Goal: Task Accomplishment & Management: Complete application form

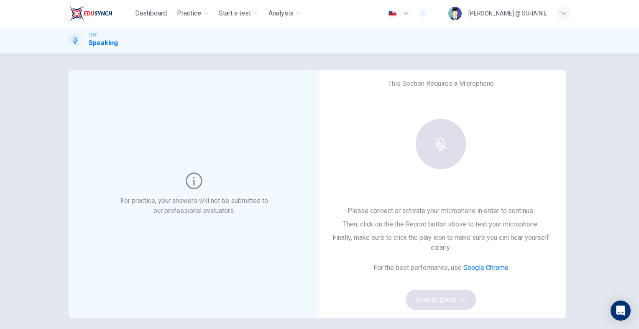
drag, startPoint x: 447, startPoint y: 306, endPoint x: 444, endPoint y: 271, distance: 34.9
click at [447, 306] on div "Please connect or activate your microphone in order to continue. Then, click on…" at bounding box center [441, 258] width 224 height 104
click at [434, 146] on div at bounding box center [441, 144] width 90 height 50
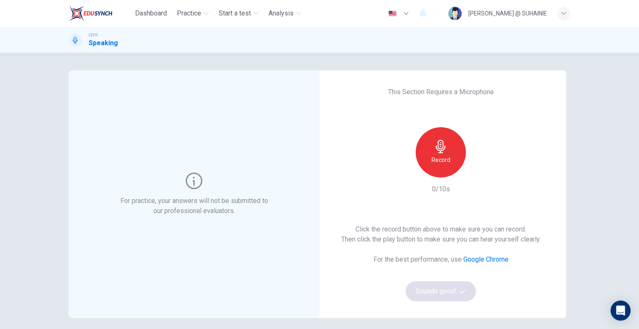
click at [443, 146] on icon "button" at bounding box center [441, 146] width 10 height 13
click at [439, 151] on icon "button" at bounding box center [441, 146] width 10 height 13
click at [478, 176] on div "button" at bounding box center [479, 170] width 13 height 13
click at [467, 295] on button "Sounds good!" at bounding box center [441, 291] width 70 height 20
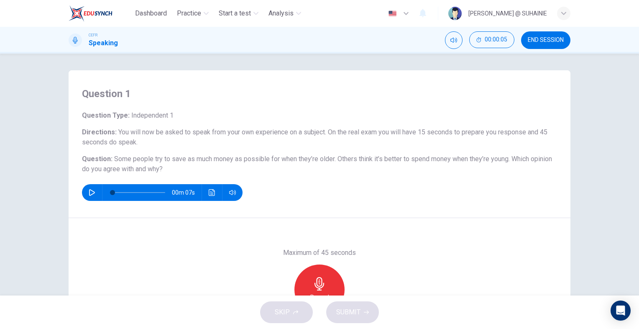
scroll to position [82, 0]
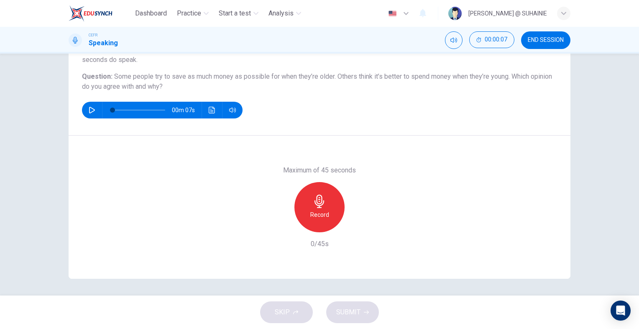
click at [85, 110] on button "button" at bounding box center [91, 110] width 13 height 17
click at [86, 110] on button "button" at bounding box center [91, 110] width 13 height 17
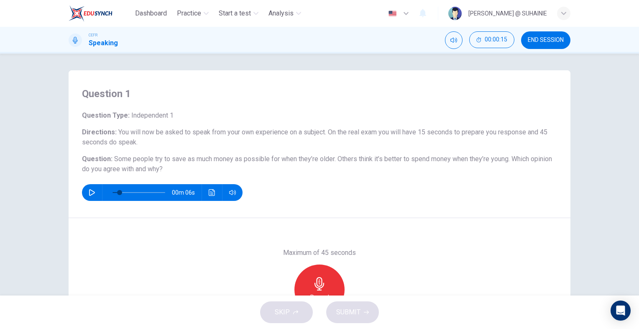
scroll to position [42, 0]
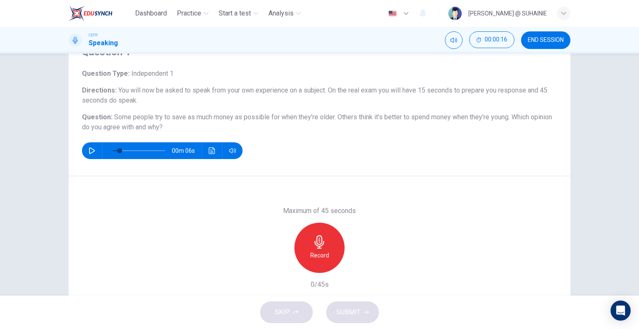
click at [321, 247] on icon "button" at bounding box center [319, 241] width 13 height 13
click at [359, 311] on span "SUBMIT" at bounding box center [348, 312] width 24 height 12
type input "0"
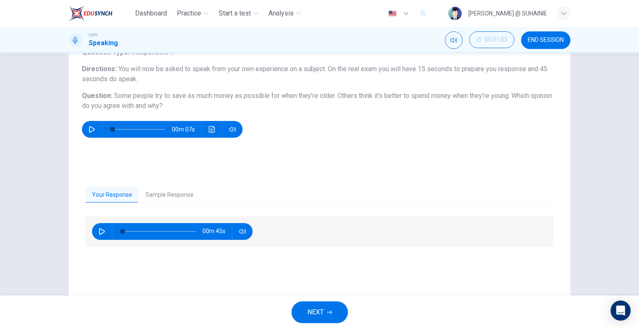
scroll to position [82, 0]
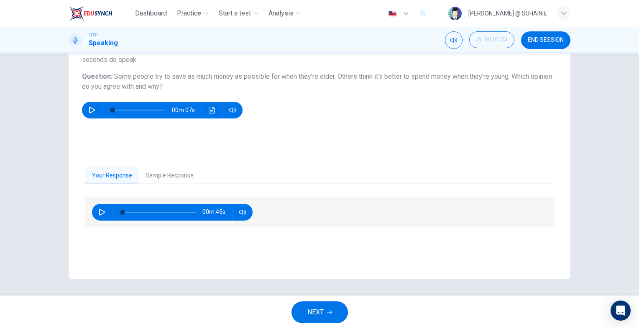
click at [142, 172] on button "Sample Response" at bounding box center [170, 176] width 62 height 18
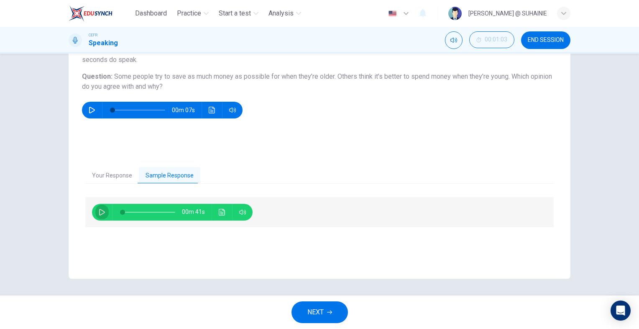
click at [99, 211] on icon "button" at bounding box center [102, 212] width 7 height 7
click at [101, 211] on icon "button" at bounding box center [102, 212] width 5 height 5
type input "5"
click at [110, 163] on div "Your Response Sample Response 00m 45s 00m 39s" at bounding box center [320, 214] width 502 height 129
click at [108, 177] on button "Your Response" at bounding box center [112, 176] width 54 height 18
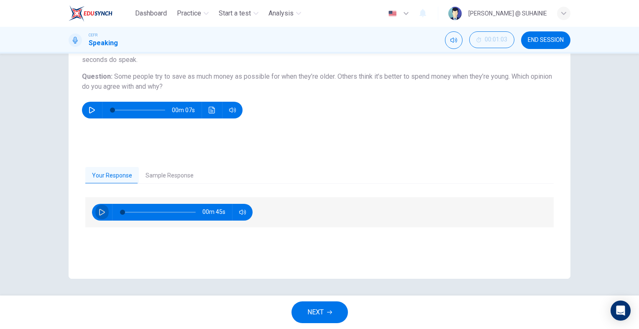
click at [98, 207] on button "button" at bounding box center [101, 212] width 13 height 17
click at [102, 214] on icon "button" at bounding box center [102, 212] width 7 height 7
type input "9"
click at [315, 304] on button "NEXT" at bounding box center [320, 312] width 57 height 22
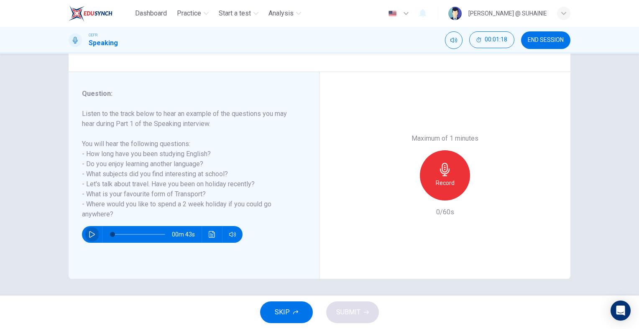
click at [85, 235] on button "button" at bounding box center [91, 234] width 13 height 17
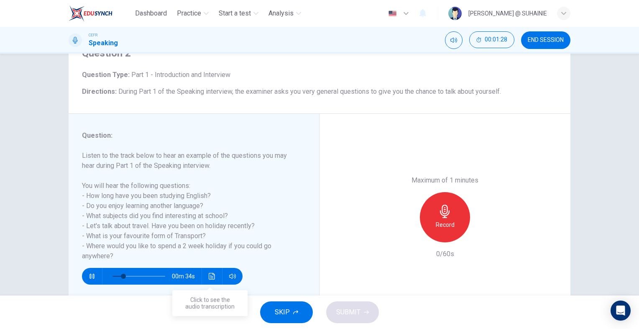
click at [214, 273] on button "Click to see the audio transcription" at bounding box center [211, 276] width 13 height 17
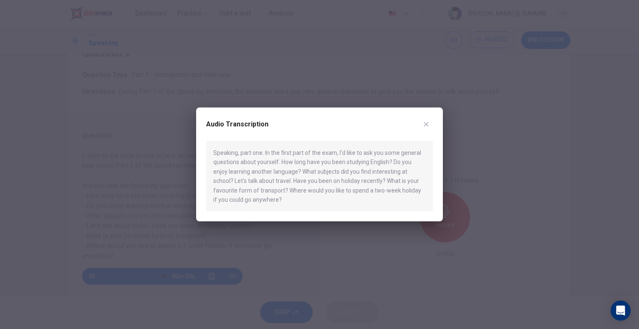
type input "0"
click at [425, 120] on button "button" at bounding box center [426, 124] width 13 height 13
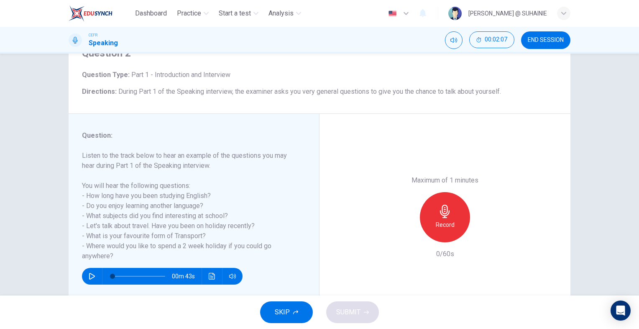
click at [445, 208] on icon "button" at bounding box center [445, 211] width 10 height 13
click at [363, 315] on button "SUBMIT" at bounding box center [352, 312] width 53 height 22
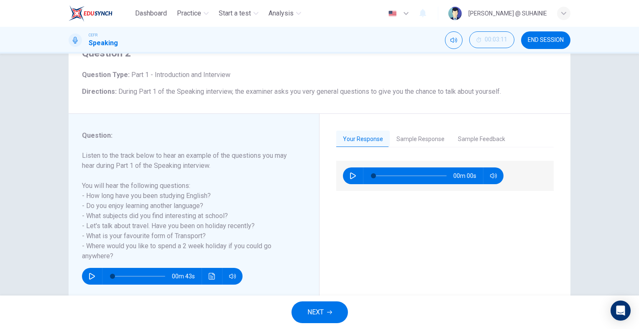
click at [497, 141] on button "Sample Feedback" at bounding box center [482, 140] width 61 height 18
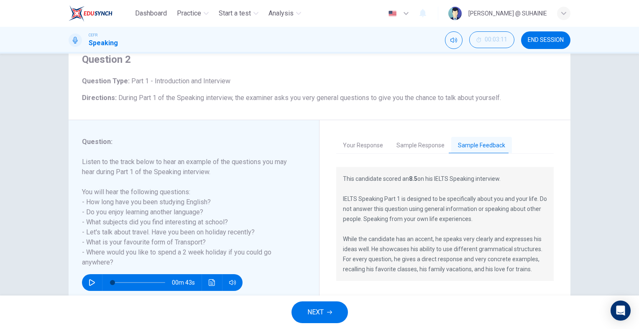
scroll to position [0, 0]
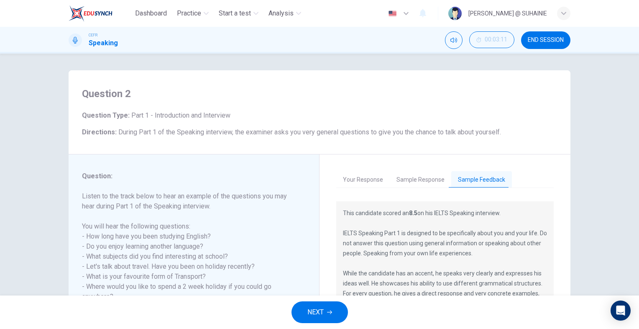
click at [434, 185] on button "Sample Response" at bounding box center [421, 180] width 62 height 18
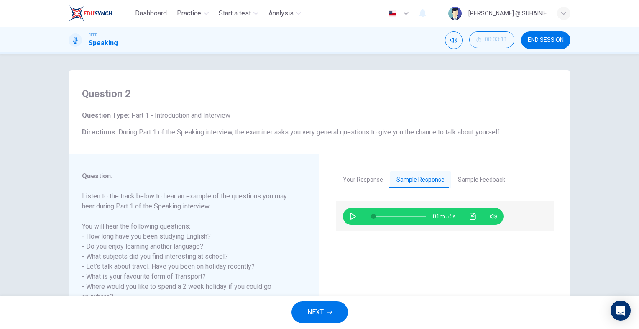
click at [350, 219] on icon "button" at bounding box center [353, 216] width 7 height 7
click at [384, 218] on span at bounding box center [400, 217] width 53 height 12
click at [352, 220] on button "button" at bounding box center [353, 216] width 13 height 17
type input "26"
click at [332, 309] on button "NEXT" at bounding box center [320, 312] width 57 height 22
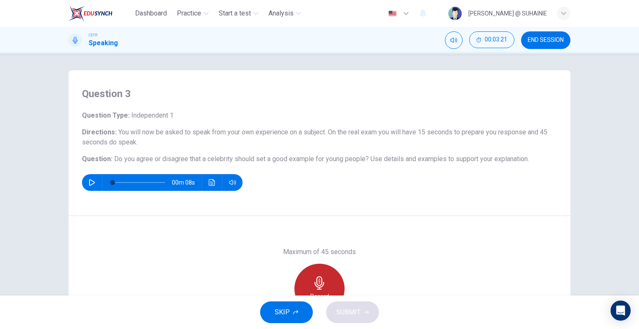
click at [330, 281] on div "Record" at bounding box center [320, 289] width 50 height 50
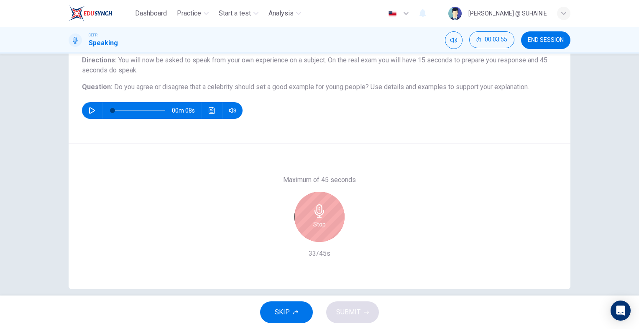
scroll to position [82, 0]
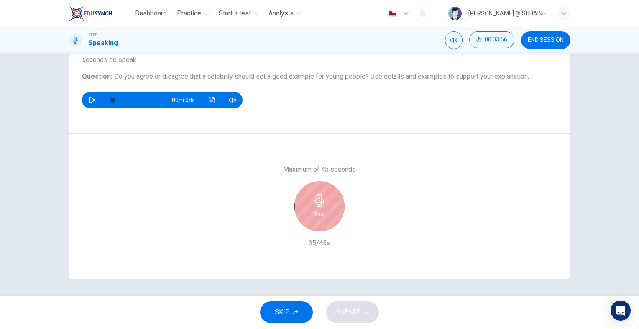
click at [293, 312] on icon "button" at bounding box center [295, 312] width 5 height 5
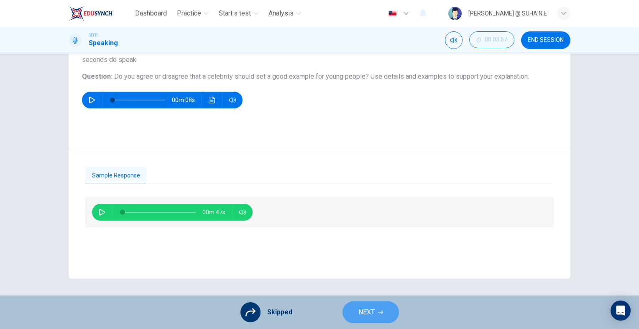
click at [361, 314] on span "NEXT" at bounding box center [367, 312] width 16 height 12
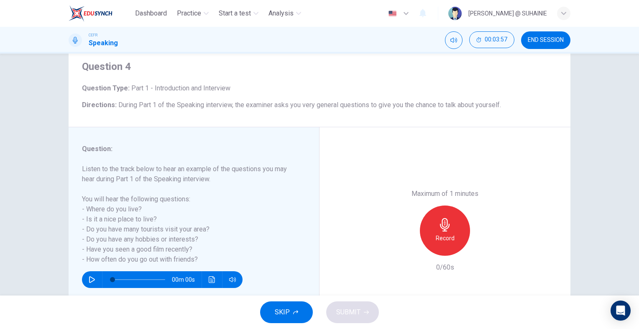
scroll to position [42, 0]
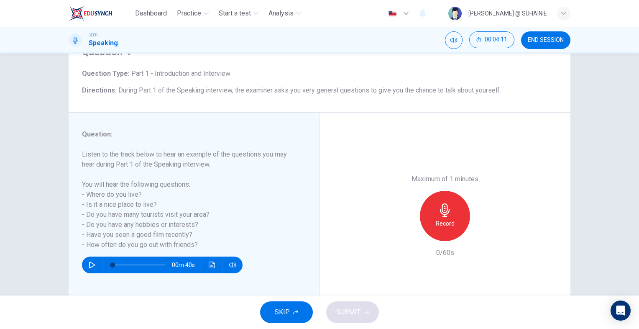
click at [446, 226] on h6 "Record" at bounding box center [445, 223] width 19 height 10
click at [341, 307] on span "SUBMIT" at bounding box center [348, 312] width 24 height 12
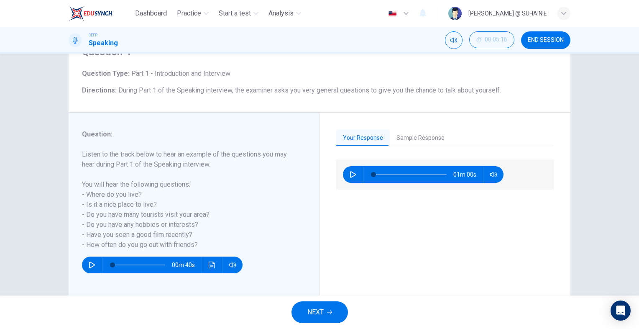
click at [432, 135] on button "Sample Response" at bounding box center [421, 138] width 62 height 18
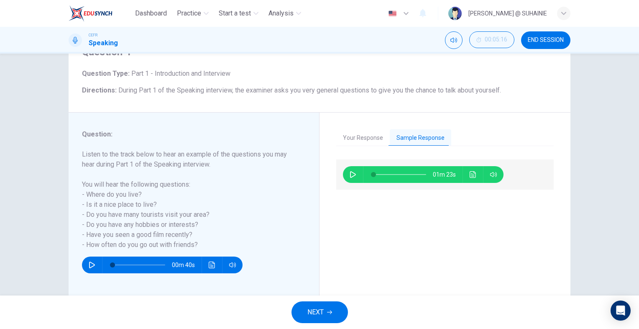
click at [348, 178] on button "button" at bounding box center [353, 174] width 13 height 17
click at [377, 177] on span at bounding box center [379, 174] width 5 height 5
type input "53"
click at [295, 309] on button "NEXT" at bounding box center [320, 312] width 57 height 22
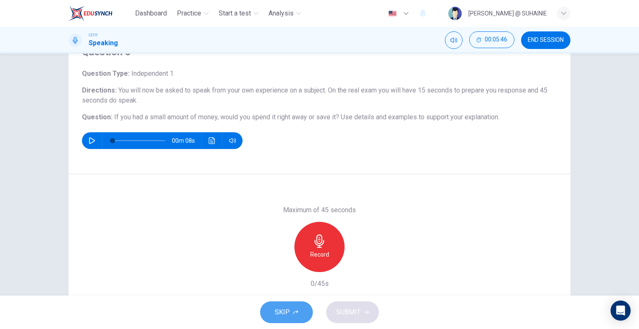
click at [284, 309] on span "SKIP" at bounding box center [282, 312] width 15 height 12
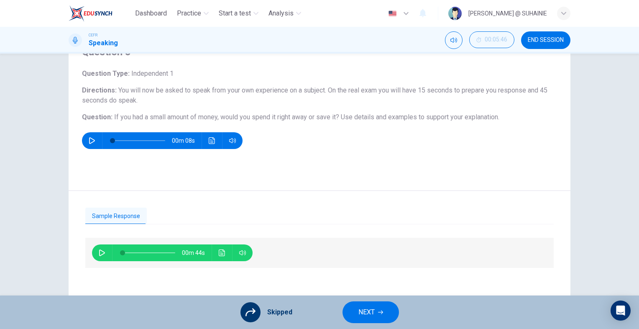
click at [364, 308] on span "NEXT" at bounding box center [367, 312] width 16 height 12
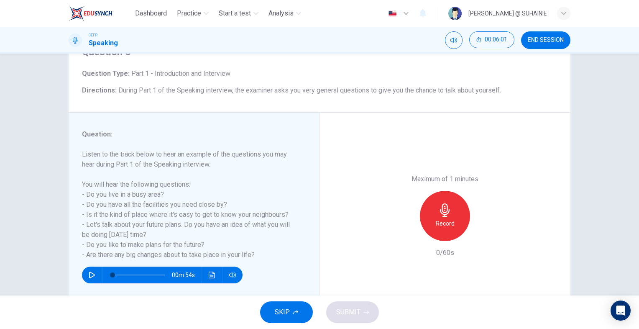
click at [278, 313] on span "SKIP" at bounding box center [282, 312] width 15 height 12
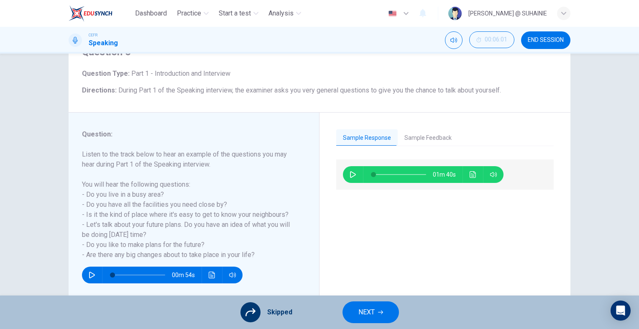
click at [375, 310] on button "NEXT" at bounding box center [371, 312] width 57 height 22
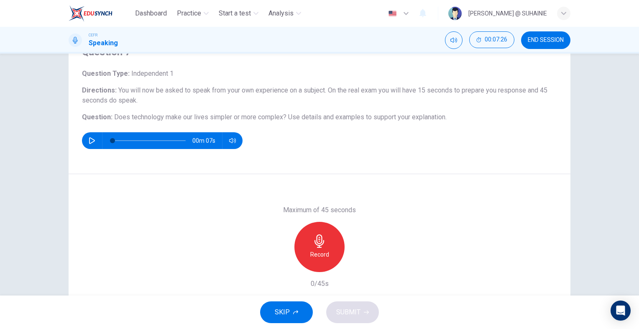
click at [324, 252] on h6 "Record" at bounding box center [320, 254] width 19 height 10
click at [300, 310] on button "SKIP" at bounding box center [286, 312] width 53 height 22
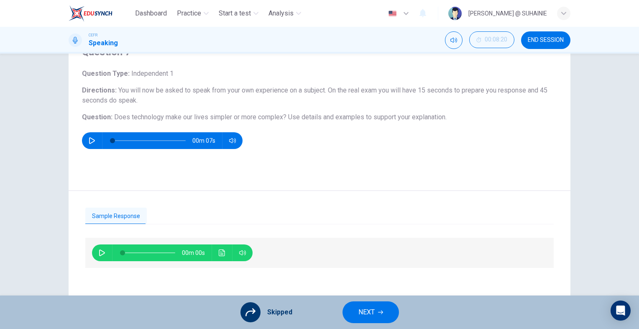
click at [95, 252] on button "button" at bounding box center [101, 252] width 13 height 17
click at [98, 248] on button "button" at bounding box center [101, 252] width 13 height 17
type input "11"
click at [359, 309] on span "NEXT" at bounding box center [367, 312] width 16 height 12
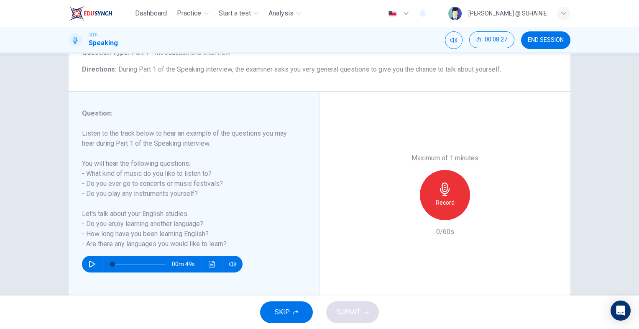
scroll to position [82, 0]
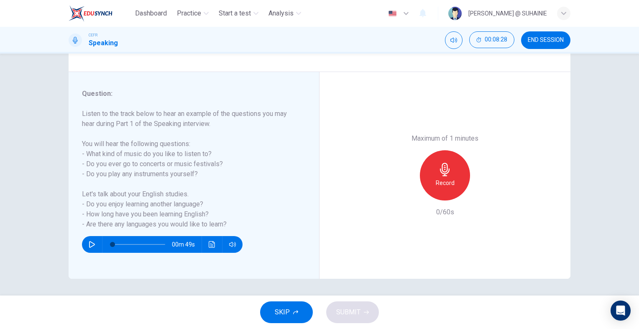
click at [274, 304] on button "SKIP" at bounding box center [286, 312] width 53 height 22
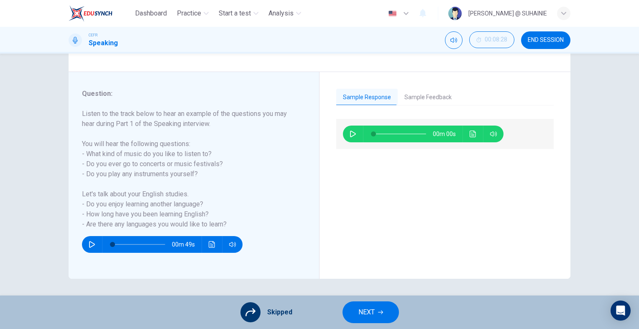
click at [355, 308] on button "NEXT" at bounding box center [371, 312] width 57 height 22
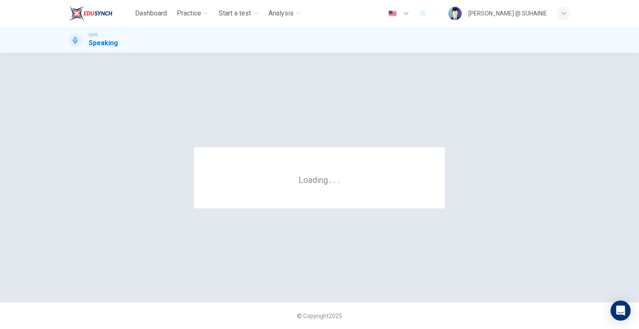
scroll to position [0, 0]
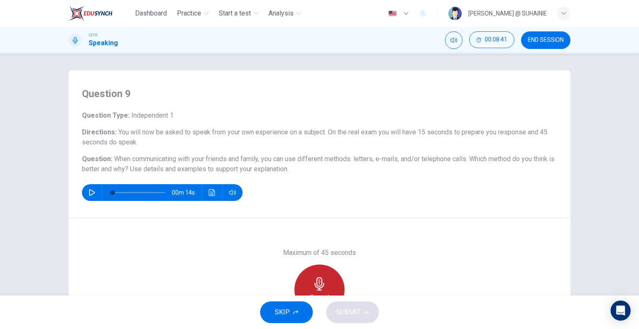
click at [320, 277] on icon "button" at bounding box center [319, 283] width 13 height 13
click at [299, 314] on button "SKIP" at bounding box center [286, 312] width 53 height 22
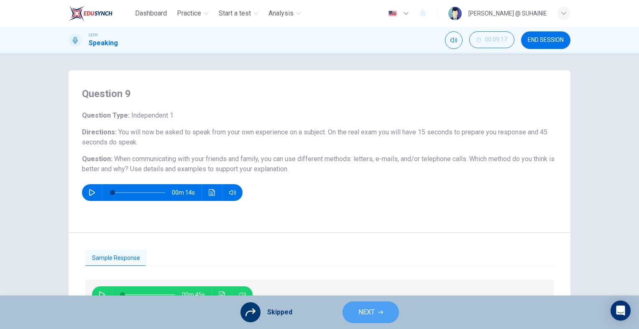
click at [371, 308] on span "NEXT" at bounding box center [367, 312] width 16 height 12
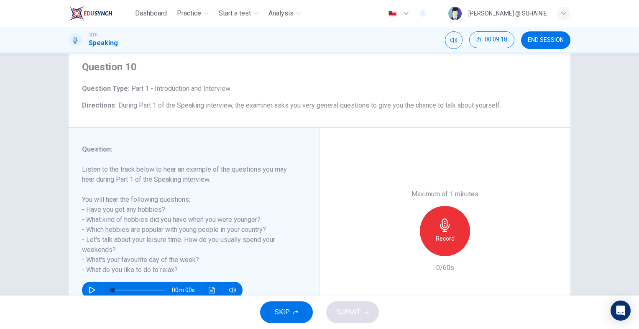
scroll to position [42, 0]
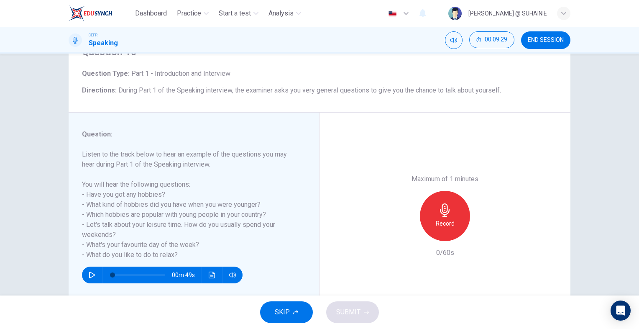
click at [443, 217] on div "Record" at bounding box center [445, 216] width 50 height 50
click at [303, 311] on button "SKIP" at bounding box center [286, 312] width 53 height 22
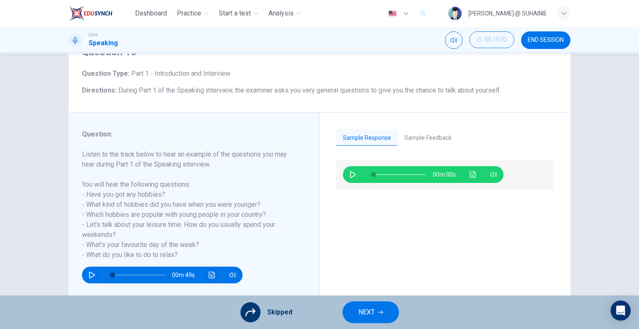
click at [542, 44] on button "END SESSION" at bounding box center [545, 40] width 49 height 18
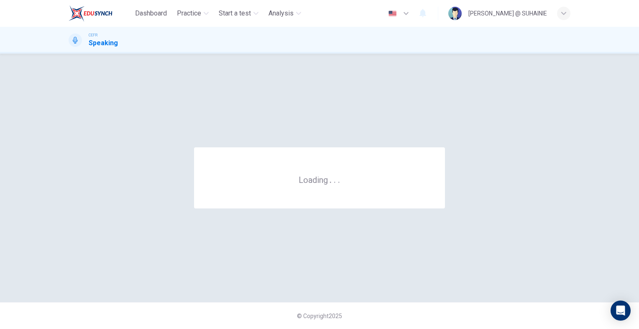
scroll to position [0, 0]
